Goal: Task Accomplishment & Management: Manage account settings

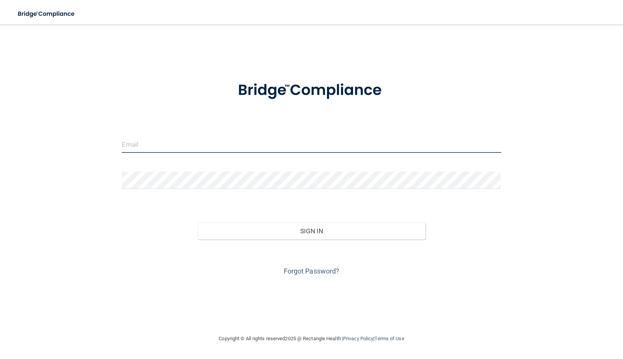
click at [169, 145] on input "email" at bounding box center [311, 144] width 379 height 17
type input "[EMAIL_ADDRESS][DOMAIN_NAME]"
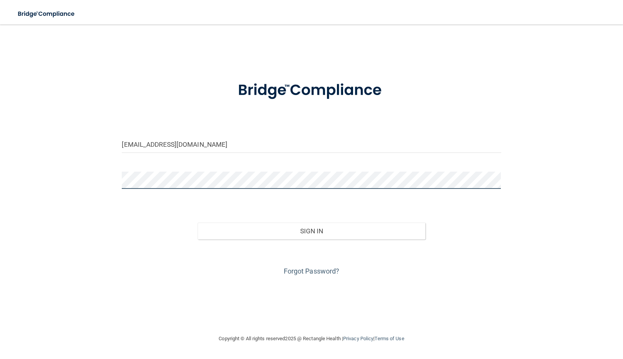
click at [198, 223] on button "Sign In" at bounding box center [312, 231] width 228 height 17
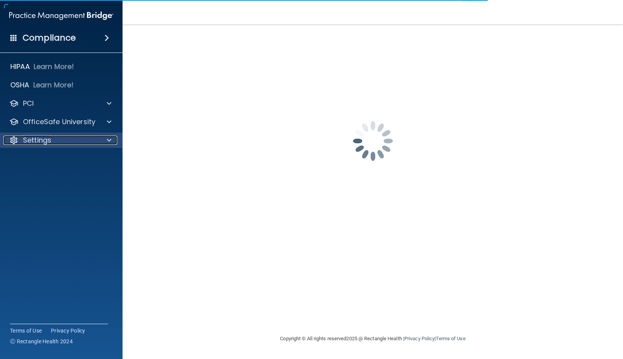
click at [106, 141] on div at bounding box center [107, 140] width 19 height 9
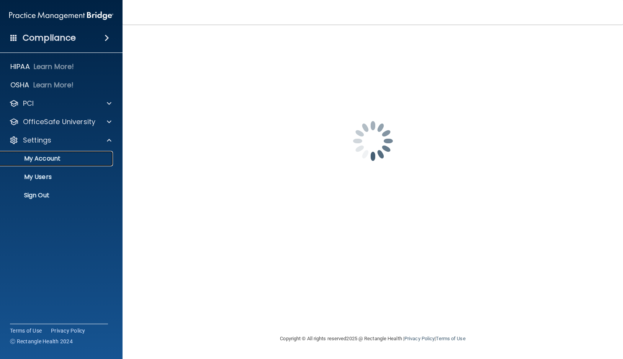
click at [48, 160] on p "My Account" at bounding box center [57, 159] width 105 height 8
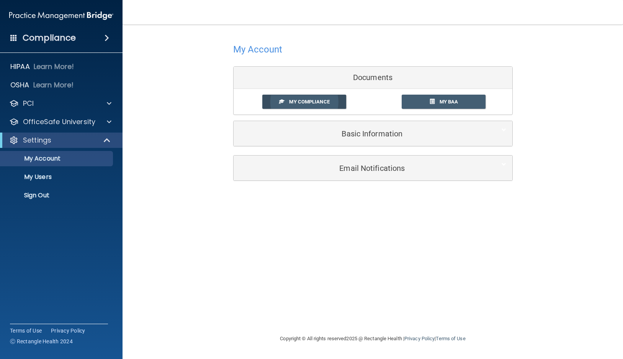
click at [302, 100] on span "My Compliance" at bounding box center [309, 102] width 40 height 6
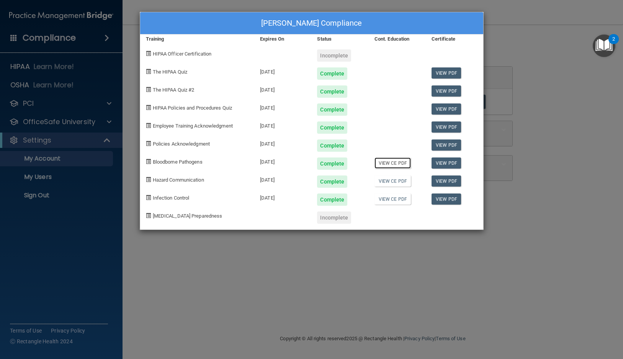
click at [402, 167] on link "View CE PDF" at bounding box center [393, 162] width 36 height 11
click at [407, 180] on link "View CE PDF" at bounding box center [393, 180] width 36 height 11
click at [399, 203] on link "View CE PDF" at bounding box center [393, 198] width 36 height 11
click at [555, 91] on div "[PERSON_NAME] Compliance Training Expires On Status Cont. Education Certificate…" at bounding box center [311, 179] width 623 height 359
